Goal: Transaction & Acquisition: Purchase product/service

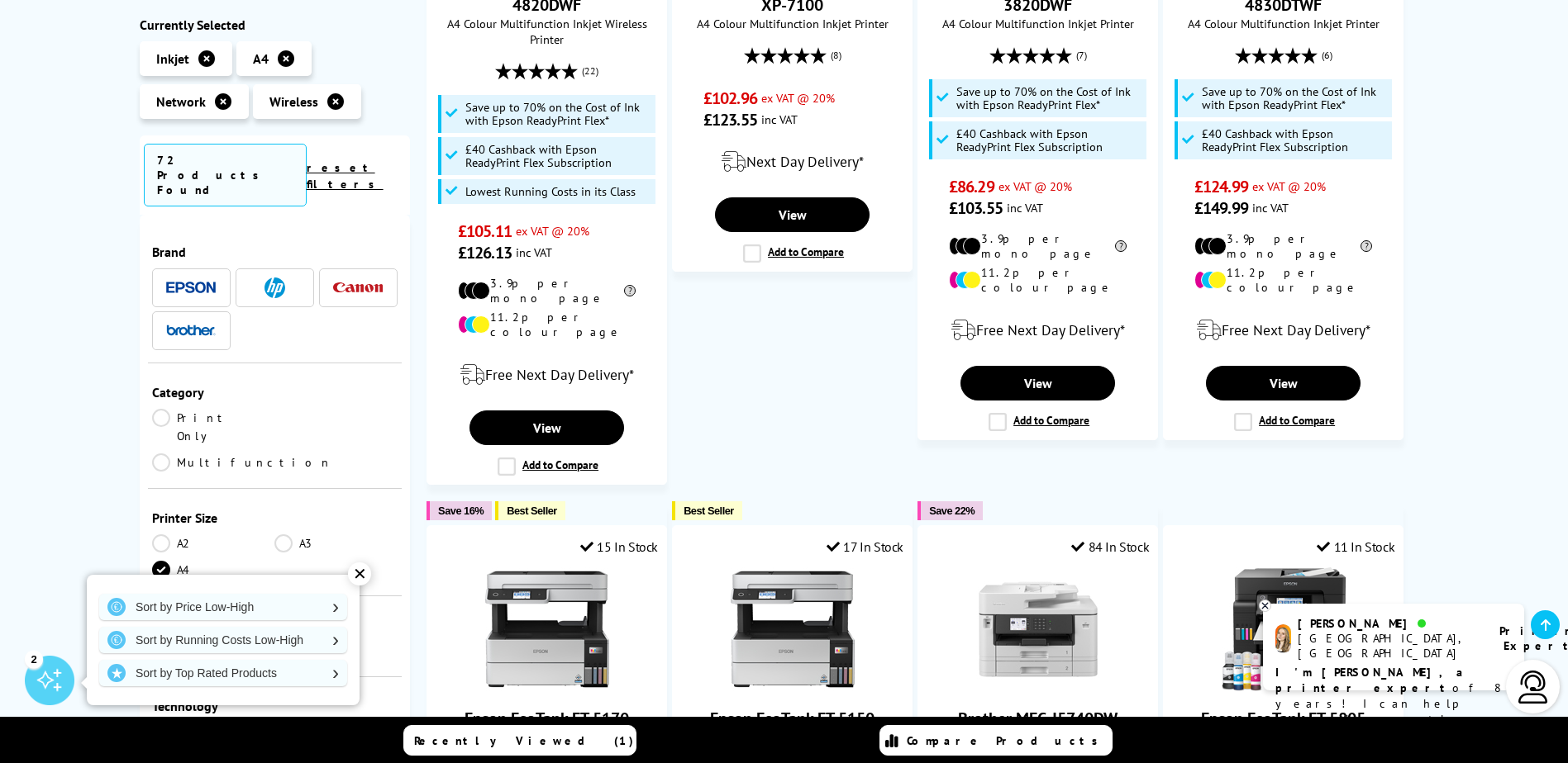
scroll to position [1569, 0]
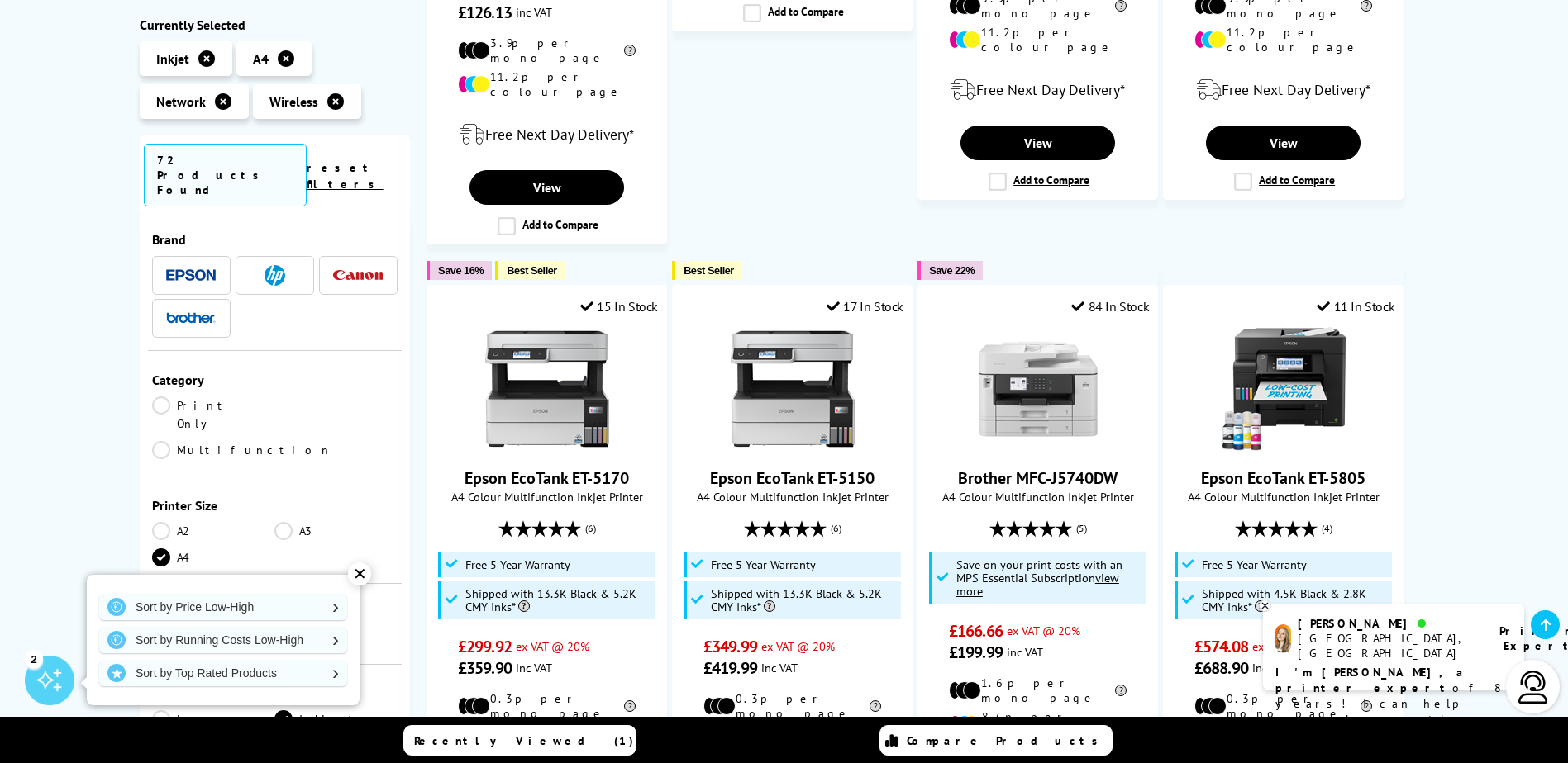
scroll to position [0, 0]
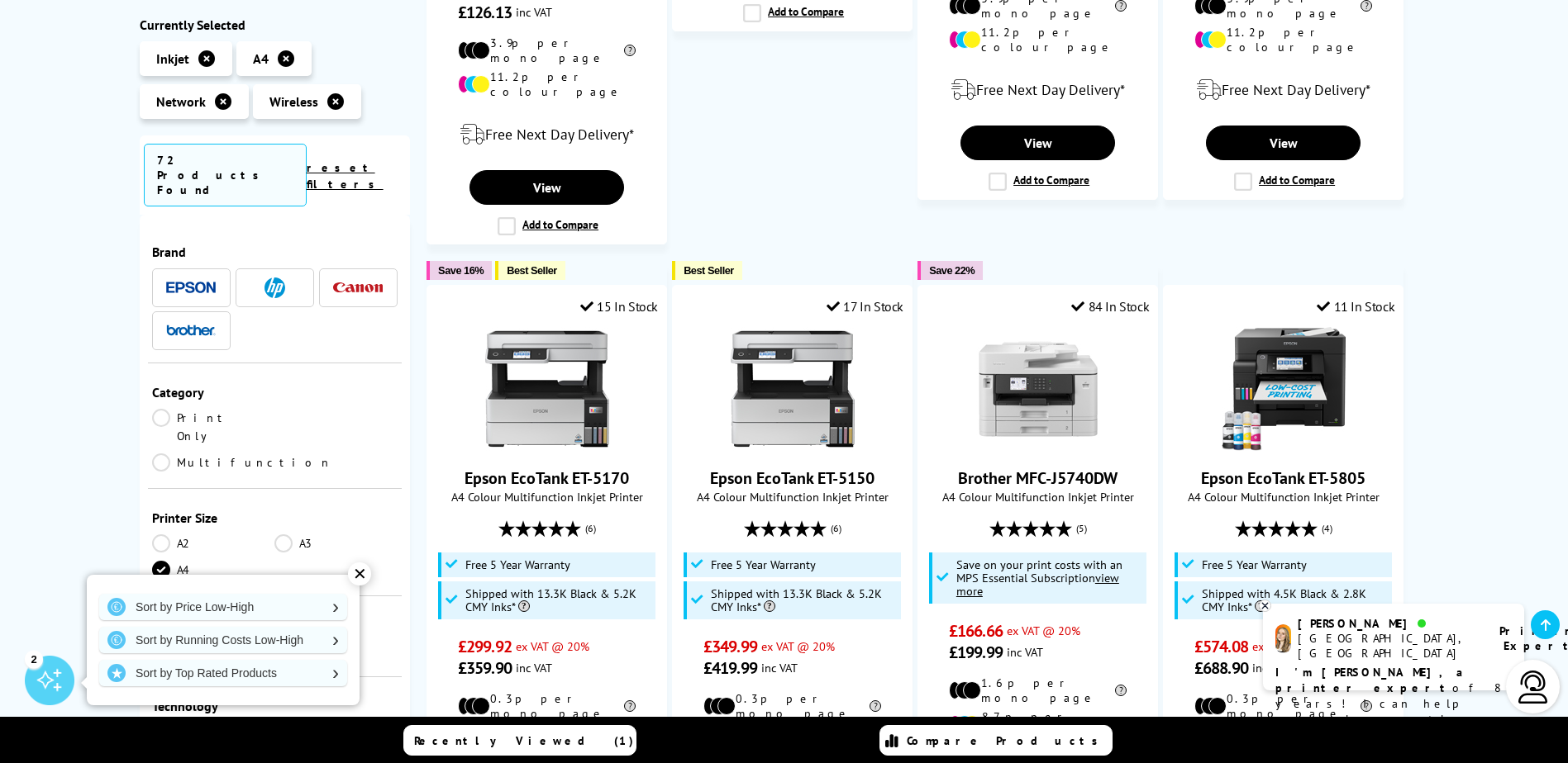
click at [166, 409] on link "Print Only" at bounding box center [213, 427] width 124 height 37
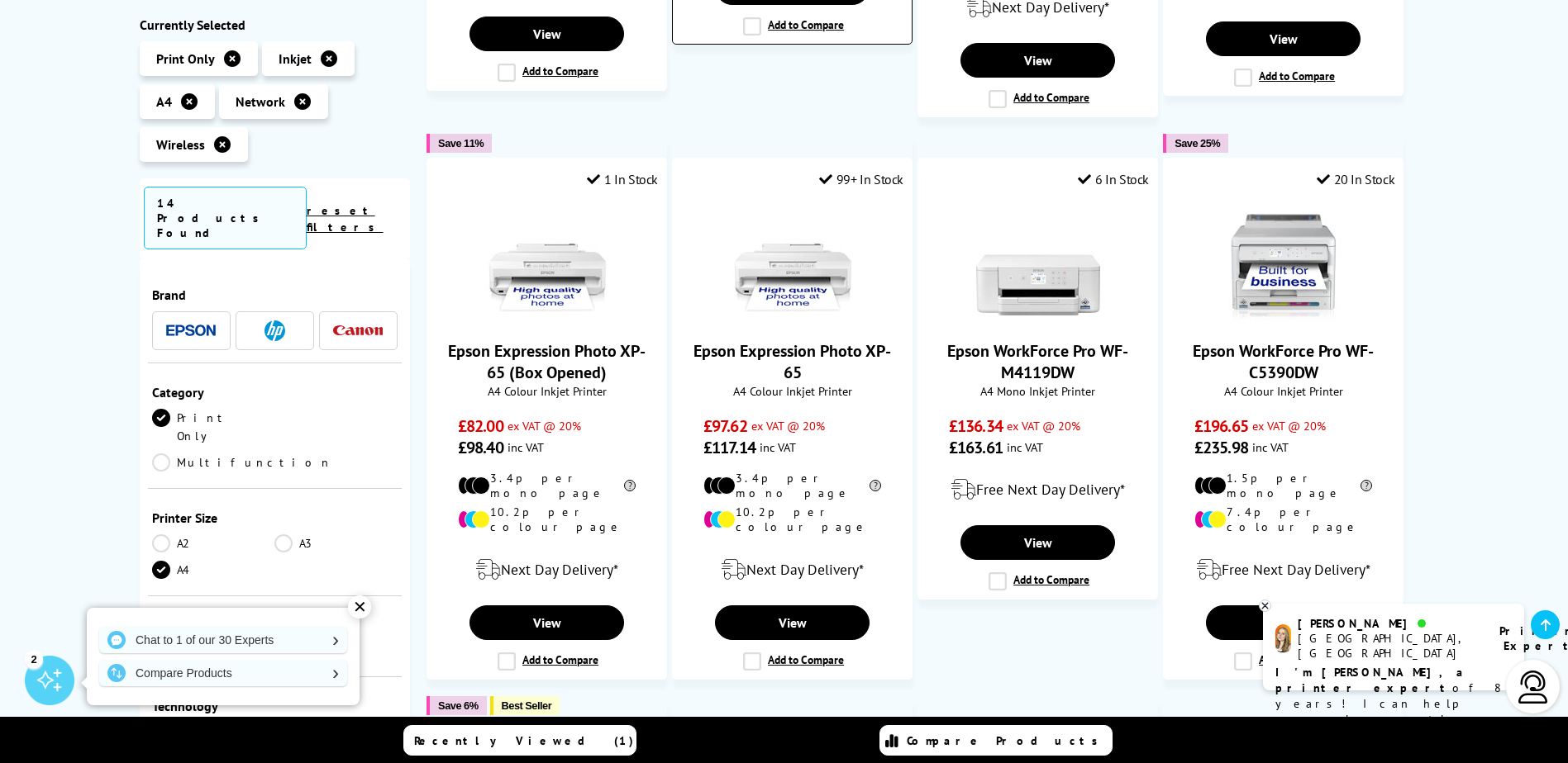
scroll to position [826, 0]
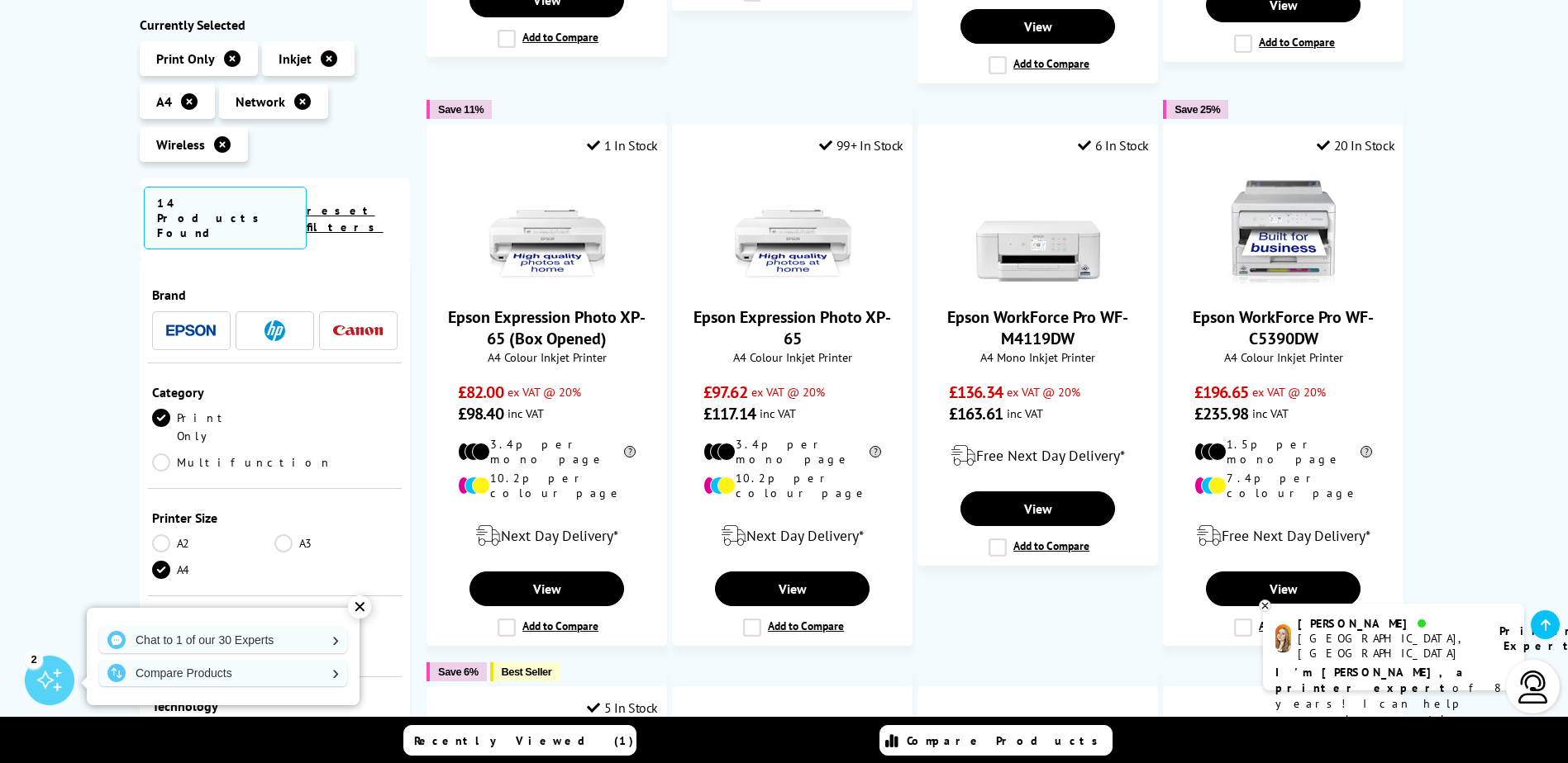
click at [1008, 610] on ul "Best Seller 29 In Stock Epson EcoTank ET-M1170 A4 Mono Inkjet Printer (2)" at bounding box center [927, 406] width 1001 height 1838
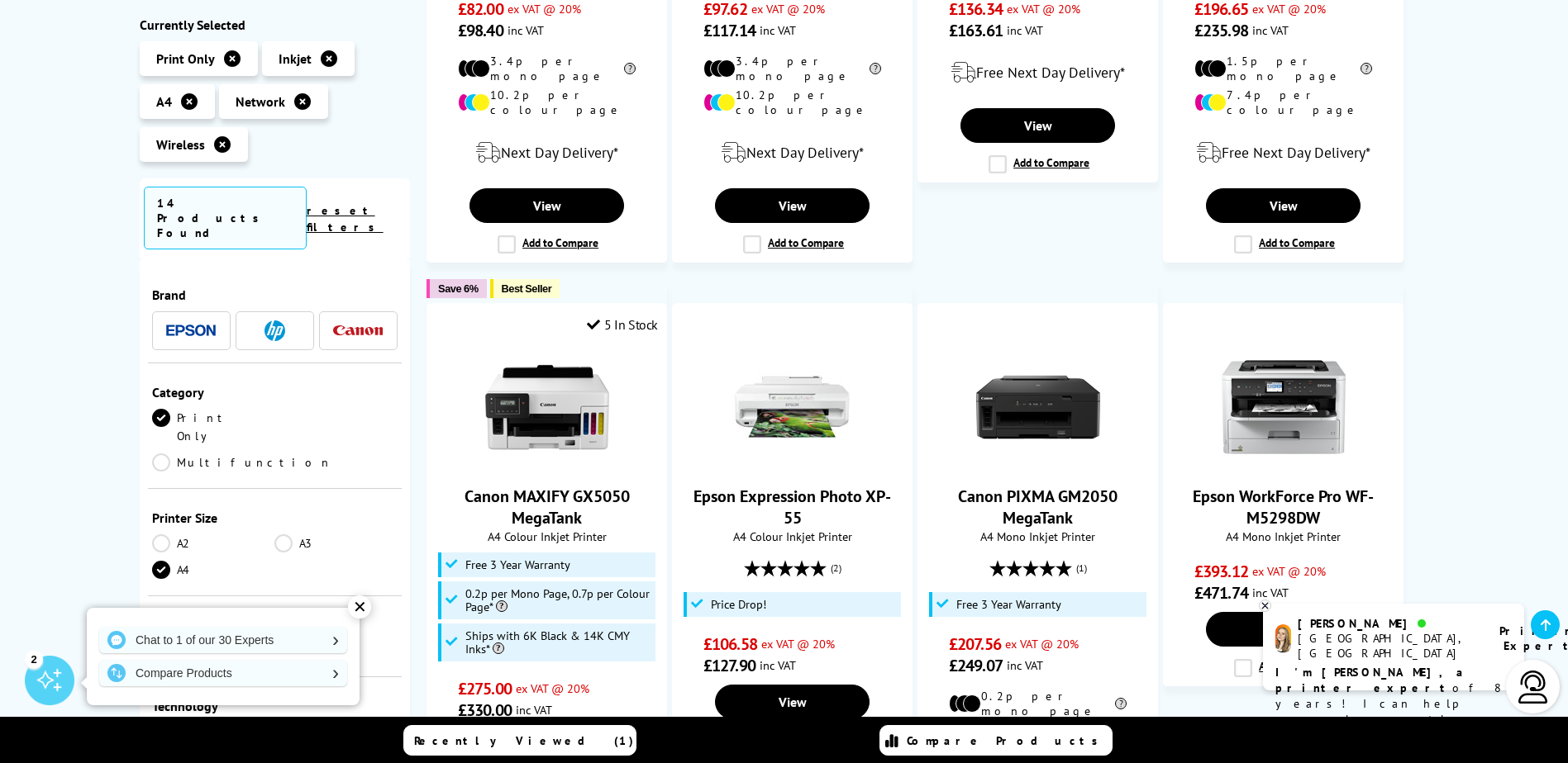
scroll to position [1239, 0]
